Goal: Information Seeking & Learning: Learn about a topic

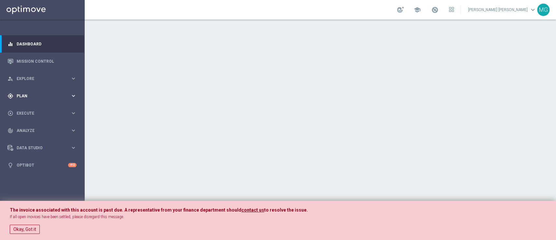
click at [22, 95] on span "Plan" at bounding box center [44, 96] width 54 height 4
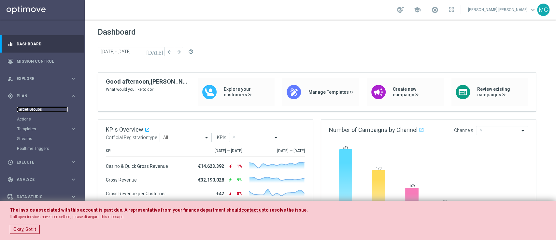
click at [38, 110] on link "Target Groups" at bounding box center [42, 109] width 51 height 5
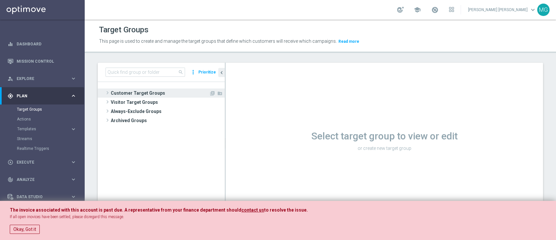
click at [157, 91] on span "Customer Target Groups" at bounding box center [160, 92] width 98 height 9
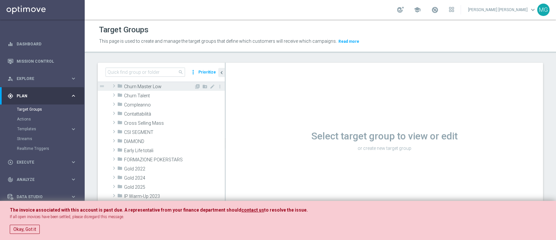
scroll to position [44, 0]
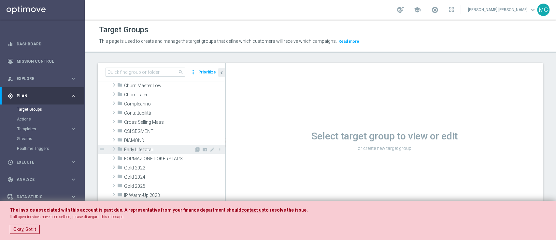
click at [115, 149] on span at bounding box center [114, 149] width 7 height 8
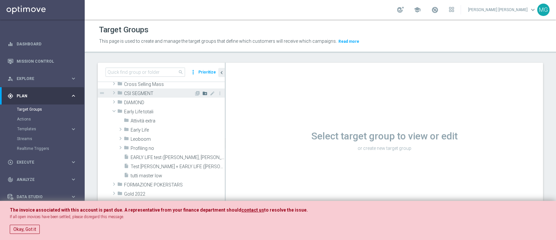
scroll to position [82, 0]
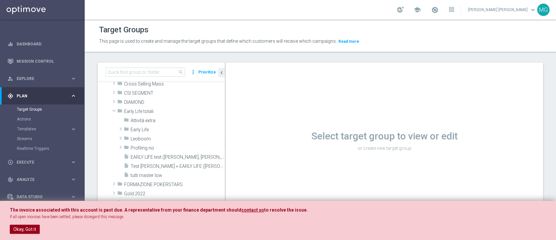
click at [26, 230] on button "Okay, Got it" at bounding box center [25, 228] width 30 height 9
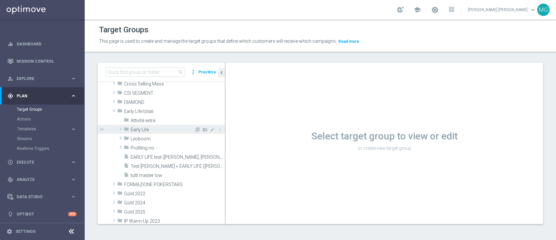
click at [119, 128] on span at bounding box center [120, 129] width 7 height 8
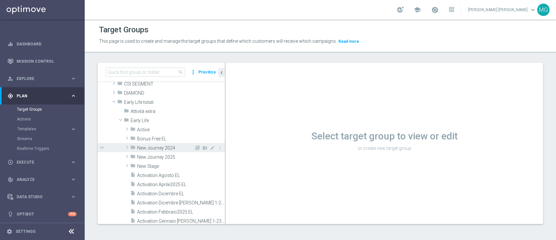
scroll to position [91, 0]
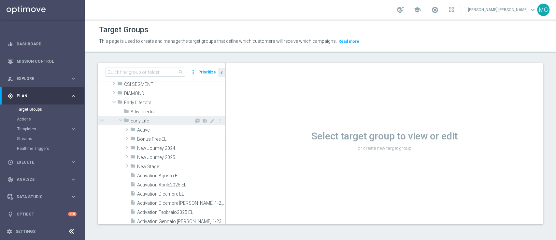
click at [119, 120] on span at bounding box center [121, 120] width 8 height 7
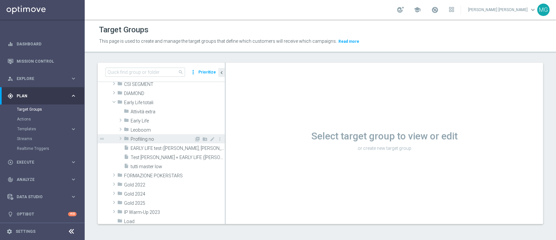
click at [119, 136] on span at bounding box center [120, 138] width 7 height 8
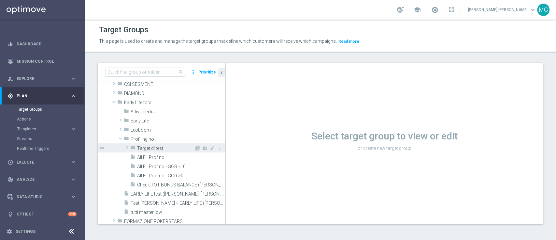
click at [127, 147] on span at bounding box center [127, 147] width 7 height 8
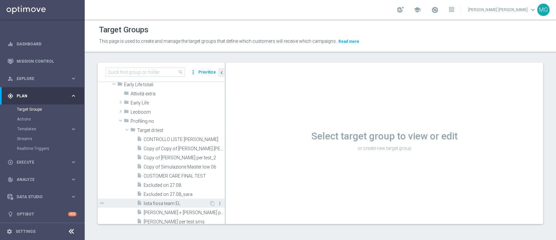
scroll to position [107, 0]
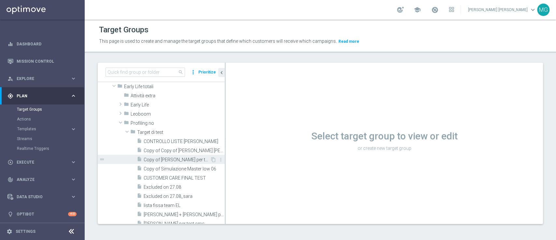
click at [175, 159] on span "Copy of [PERSON_NAME] per test_2" at bounding box center [177, 160] width 66 height 6
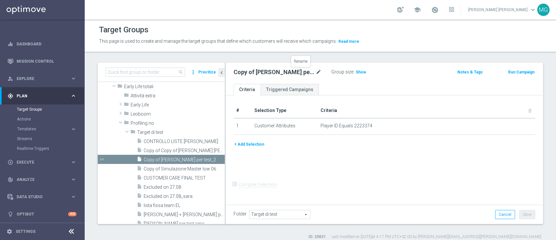
click at [316, 70] on icon "mode_edit" at bounding box center [319, 72] width 6 height 8
type input "Target per check vari"
click at [446, 100] on div "# Selection Type Criteria delete_forever 1 Customer Attributes Player ID Equals…" at bounding box center [384, 149] width 317 height 108
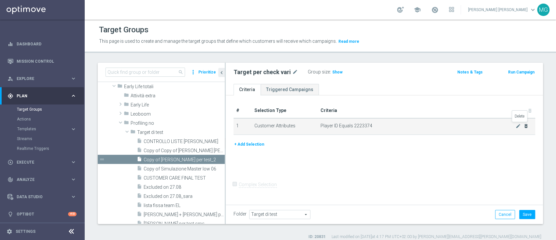
click at [524, 125] on icon "delete_forever" at bounding box center [526, 125] width 5 height 5
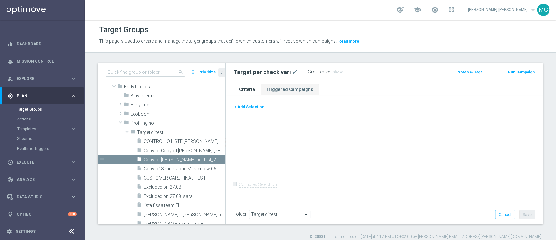
click at [246, 107] on button "+ Add Selection" at bounding box center [249, 106] width 31 height 7
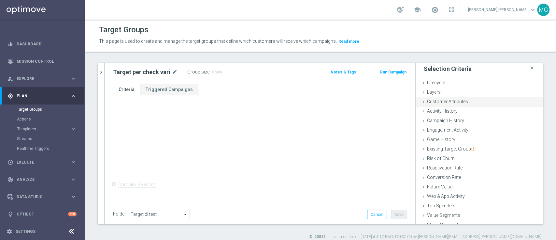
click at [462, 102] on div "Customer Attributes done" at bounding box center [479, 102] width 127 height 10
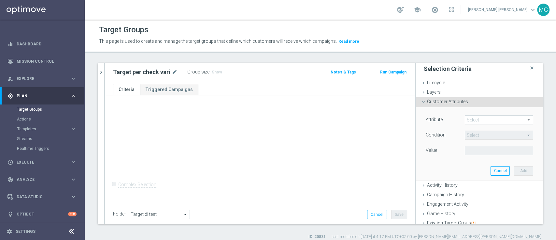
click at [469, 122] on span at bounding box center [499, 119] width 68 height 8
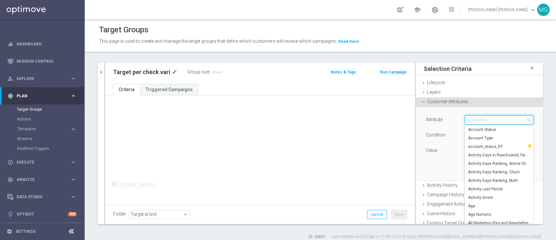
click at [470, 120] on input "search" at bounding box center [499, 119] width 68 height 9
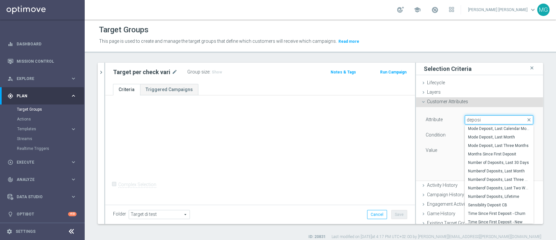
scroll to position [149, 0]
type input "deposi"
click at [485, 168] on span "Numberof Deposits, Last Month" at bounding box center [499, 169] width 62 height 5
type input "Numberof Deposits, Last Month"
type input "="
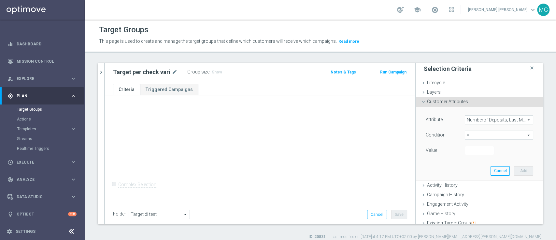
click at [471, 134] on span "=" at bounding box center [499, 135] width 68 height 8
click at [424, 172] on div "Attribute Numberof Deposits, Last Month Numberof Deposits, Last Month arrow_dro…" at bounding box center [479, 143] width 117 height 73
click at [512, 119] on span "Numberof Deposits, Last Month" at bounding box center [499, 119] width 68 height 8
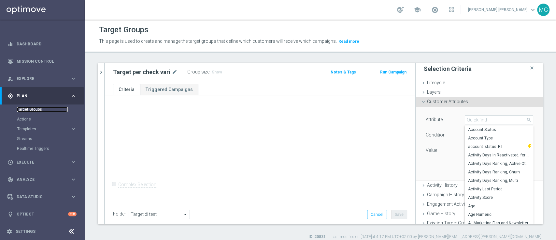
click at [32, 109] on link "Target Groups" at bounding box center [42, 109] width 51 height 5
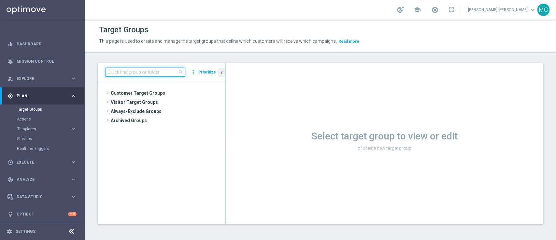
click at [129, 73] on input at bounding box center [146, 71] width 80 height 9
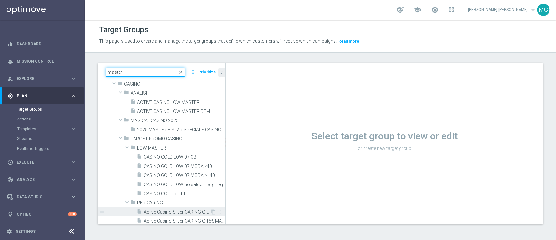
scroll to position [145, 0]
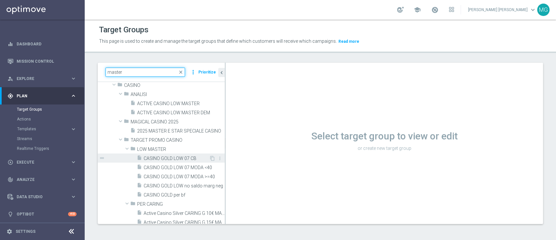
type input "master"
click at [176, 159] on span "CASINO GOLD LOW 07 CB" at bounding box center [177, 158] width 66 height 6
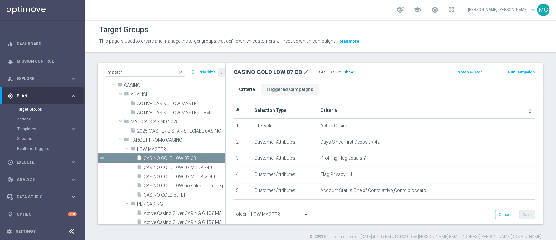
click at [348, 73] on span "Show" at bounding box center [349, 72] width 10 height 5
click at [350, 72] on span "12,108" at bounding box center [351, 73] width 14 height 6
click at [38, 62] on link "Mission Control" at bounding box center [47, 60] width 60 height 17
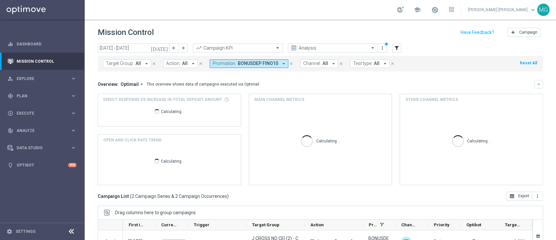
click at [275, 64] on button "Promotion: BONUSDEP FINO10 arrow_drop_down" at bounding box center [249, 63] width 79 height 8
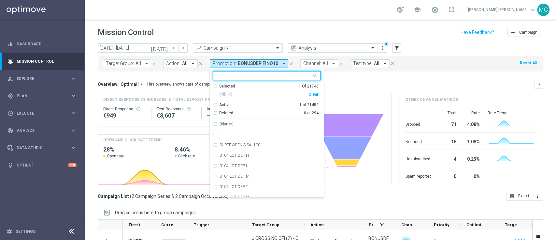
click at [254, 77] on input "text" at bounding box center [265, 76] width 96 height 6
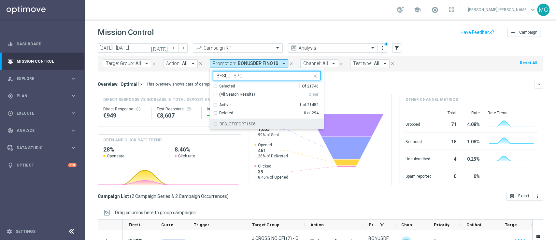
click at [240, 125] on label "BFSLOTSPORT1506" at bounding box center [238, 124] width 36 height 4
type input "BFSLOTSPO"
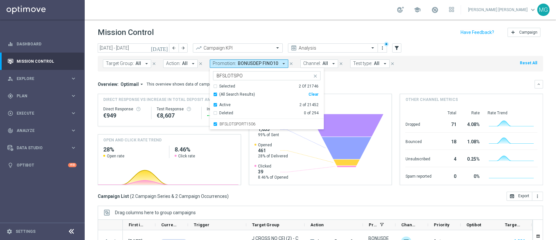
click at [363, 89] on div "Overview: Optimail arrow_drop_down This overview shows data of campaigns execut…" at bounding box center [321, 132] width 446 height 105
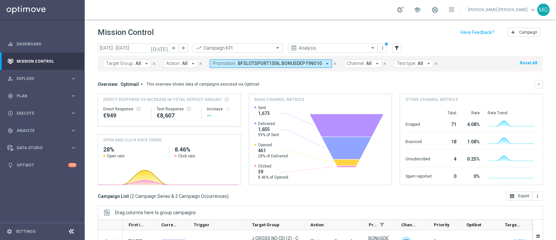
click at [166, 48] on icon "[DATE]" at bounding box center [160, 48] width 18 height 6
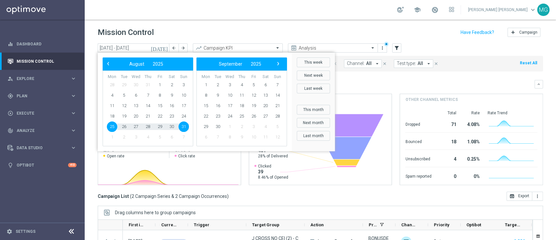
drag, startPoint x: 402, startPoint y: 85, endPoint x: 391, endPoint y: 91, distance: 12.5
click at [401, 85] on div "Overview: Optimail arrow_drop_down This overview shows data of campaigns execut…" at bounding box center [316, 84] width 437 height 6
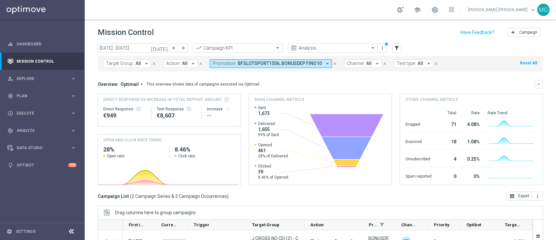
click at [325, 64] on icon "arrow_drop_down" at bounding box center [328, 64] width 6 height 6
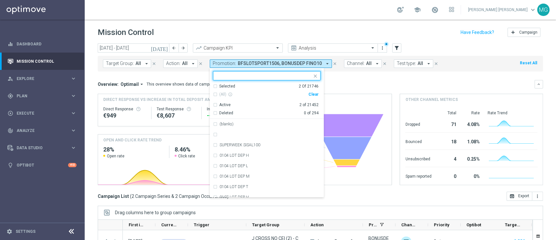
click at [223, 87] on div "Selected" at bounding box center [227, 86] width 16 height 6
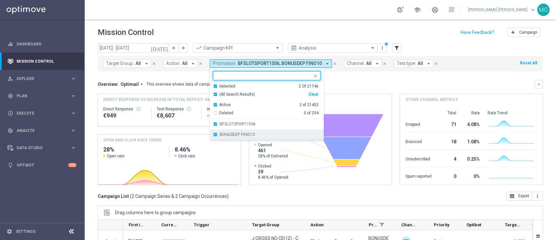
click at [221, 134] on label "BONUSDEP FINO10" at bounding box center [237, 134] width 35 height 4
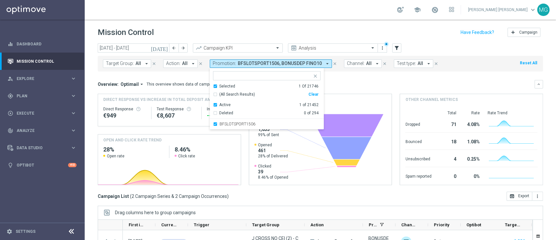
click at [359, 81] on div "Overview: Optimail arrow_drop_down This overview shows data of campaigns execut…" at bounding box center [316, 84] width 437 height 6
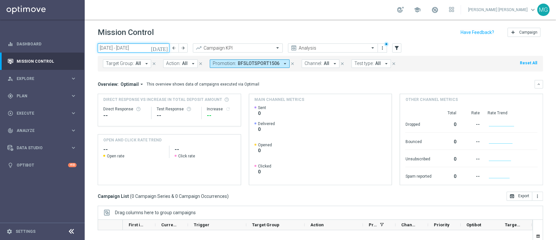
click at [162, 47] on div "[DATE] [DATE] - [DATE] arrow_back arrow_forward" at bounding box center [143, 48] width 90 height 10
click at [163, 47] on icon "[DATE]" at bounding box center [160, 48] width 18 height 6
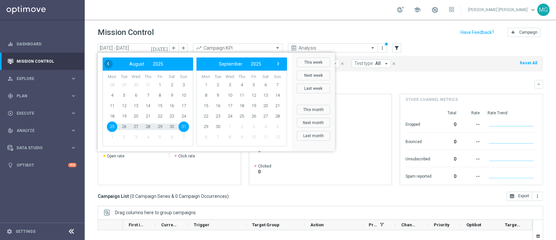
click at [106, 64] on span "‹" at bounding box center [108, 63] width 8 height 8
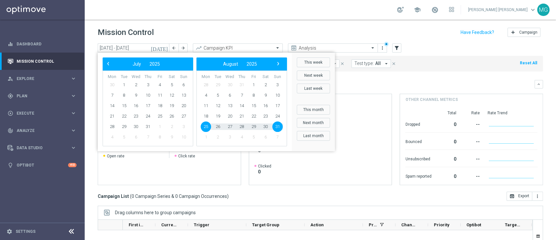
click at [106, 64] on span "‹" at bounding box center [108, 63] width 8 height 8
click at [106, 65] on span "‹" at bounding box center [108, 63] width 8 height 8
click at [276, 87] on span "1" at bounding box center [277, 85] width 10 height 10
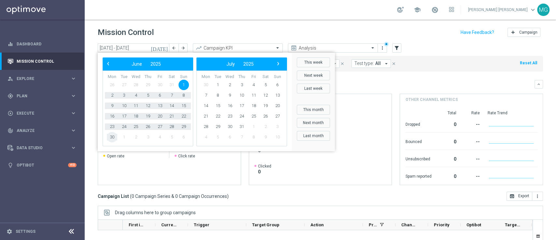
click at [114, 140] on span "30" at bounding box center [112, 137] width 10 height 10
type input "[DATE] - [DATE]"
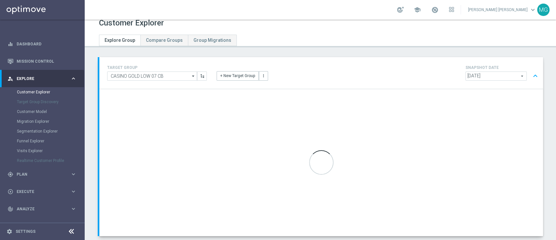
scroll to position [44, 0]
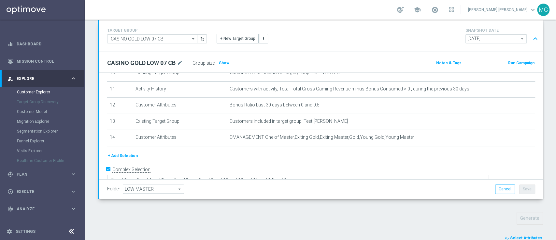
scroll to position [181, 0]
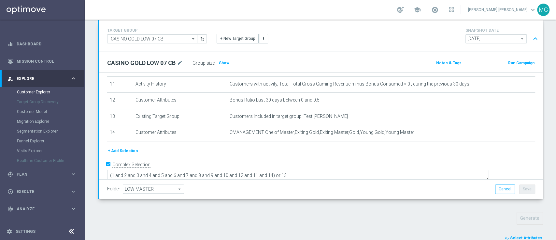
click at [522, 235] on span "Select Attributes" at bounding box center [526, 237] width 32 height 5
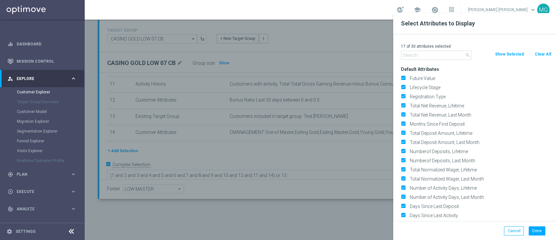
click at [539, 53] on button "Clear All" at bounding box center [543, 54] width 17 height 7
checkbox input "false"
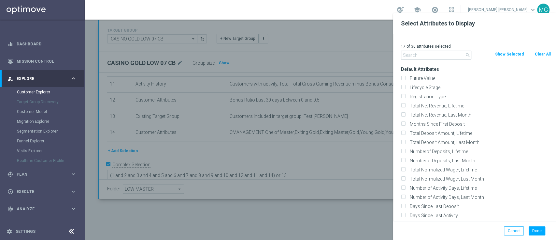
checkbox input "false"
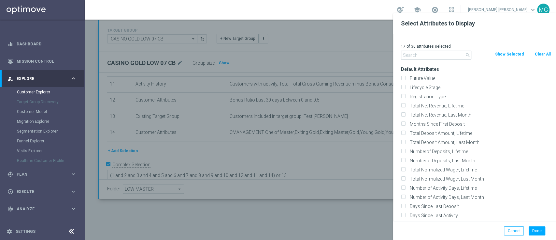
checkbox input "false"
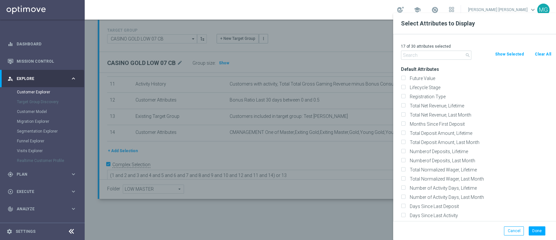
checkbox input "false"
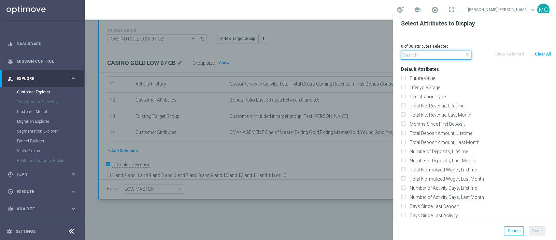
click at [420, 56] on input "text" at bounding box center [436, 55] width 70 height 9
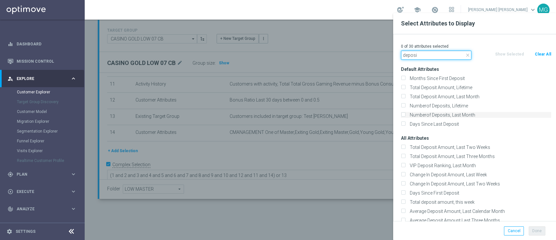
type input "deposi"
click at [433, 116] on label "Numberof Deposits, Last Month" at bounding box center [480, 115] width 144 height 6
click at [405, 116] on input "Numberof Deposits, Last Month" at bounding box center [403, 115] width 4 height 4
checkbox input "true"
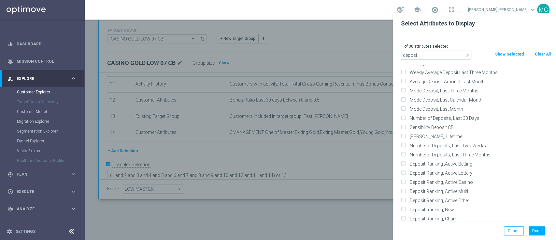
scroll to position [155, 0]
click at [440, 155] on label "Numberof Deposits, Last Three Months" at bounding box center [480, 156] width 144 height 6
click at [405, 155] on input "Numberof Deposits, Last Three Months" at bounding box center [403, 156] width 4 height 4
checkbox input "true"
click at [542, 231] on button "Done" at bounding box center [537, 230] width 17 height 9
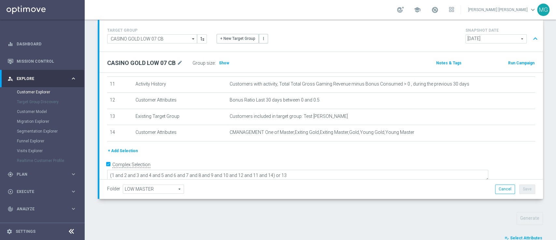
type input "Search"
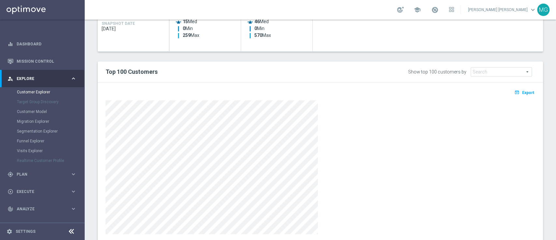
scroll to position [344, 0]
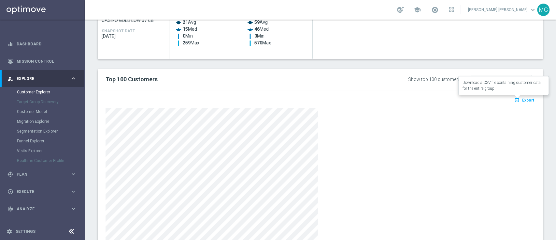
click at [525, 100] on span "Export" at bounding box center [528, 100] width 12 height 5
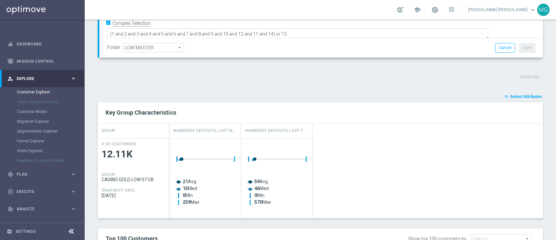
scroll to position [173, 0]
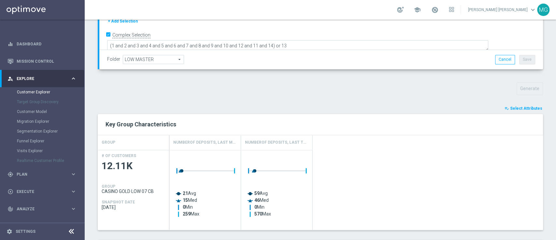
click at [526, 108] on span "Select Attributes" at bounding box center [526, 108] width 32 height 5
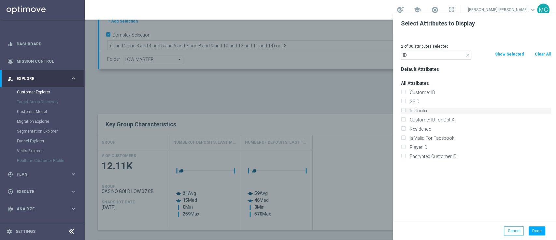
type input "ID"
click at [419, 109] on label "Id Conto" at bounding box center [480, 111] width 144 height 6
click at [405, 109] on input "Id Conto" at bounding box center [403, 111] width 4 height 4
checkbox input "true"
click at [537, 234] on button "Done" at bounding box center [537, 230] width 17 height 9
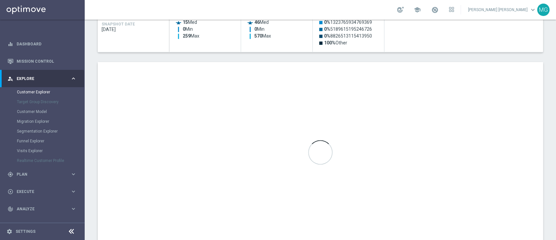
scroll to position [351, 0]
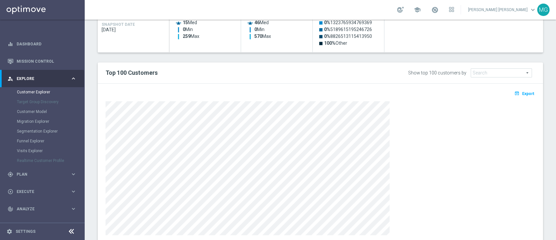
click at [481, 184] on div at bounding box center [321, 168] width 430 height 134
click at [522, 95] on span "Export" at bounding box center [528, 93] width 12 height 5
click at [523, 95] on button "open_in_browser Export" at bounding box center [525, 93] width 22 height 8
